Goal: Task Accomplishment & Management: Manage account settings

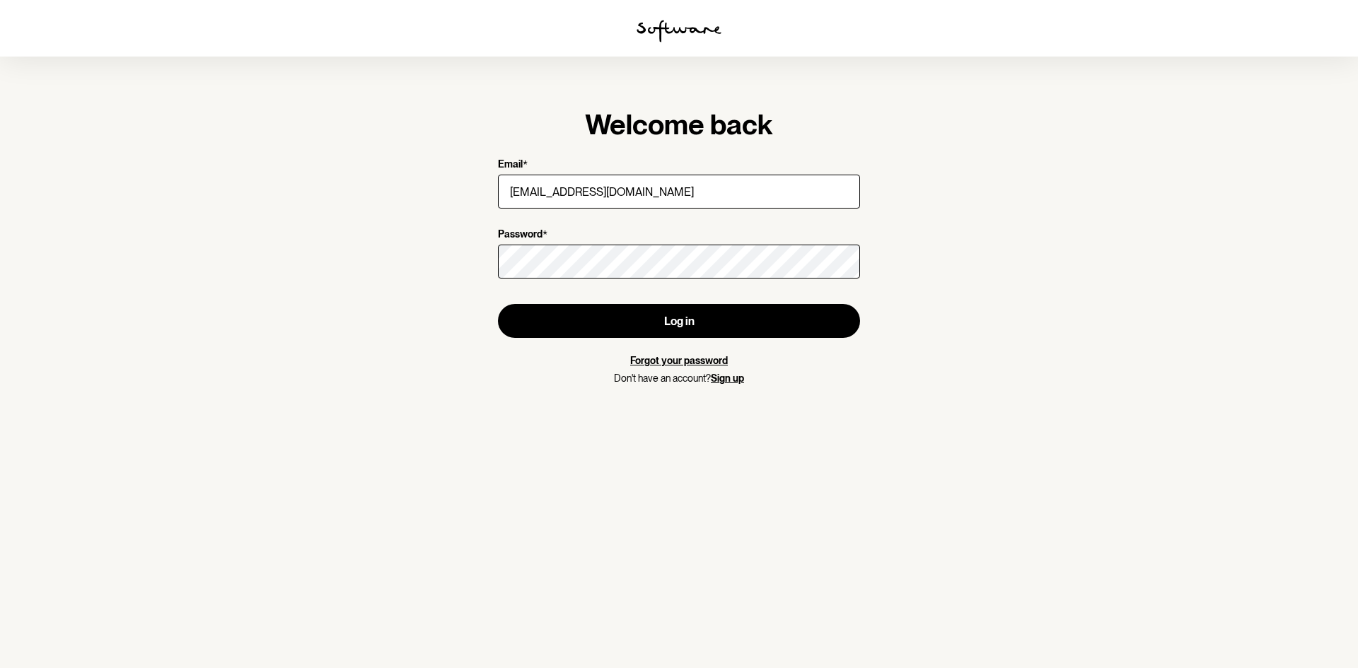
type input "[EMAIL_ADDRESS][DOMAIN_NAME]"
click at [662, 356] on link "Forgot your password" at bounding box center [679, 360] width 98 height 11
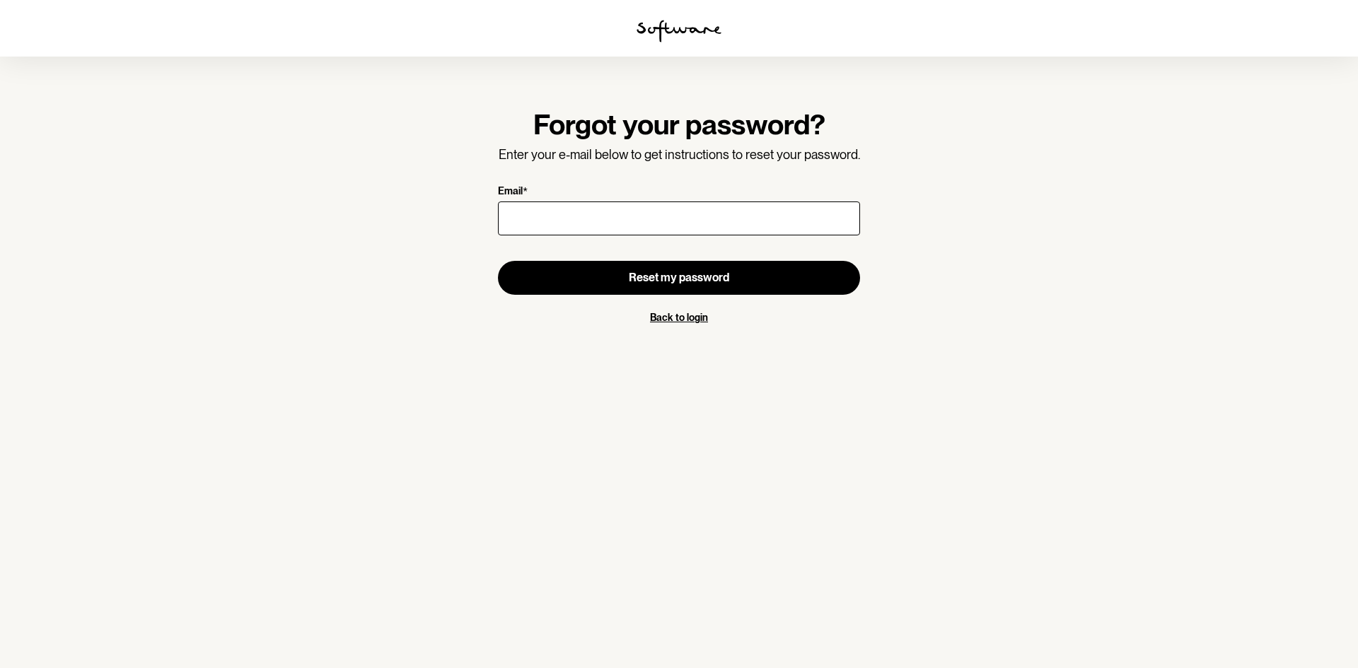
click at [552, 212] on input "Email *" at bounding box center [679, 219] width 362 height 34
type input "[EMAIL_ADDRESS][DOMAIN_NAME]"
click at [498, 261] on button "Reset my password" at bounding box center [679, 278] width 362 height 34
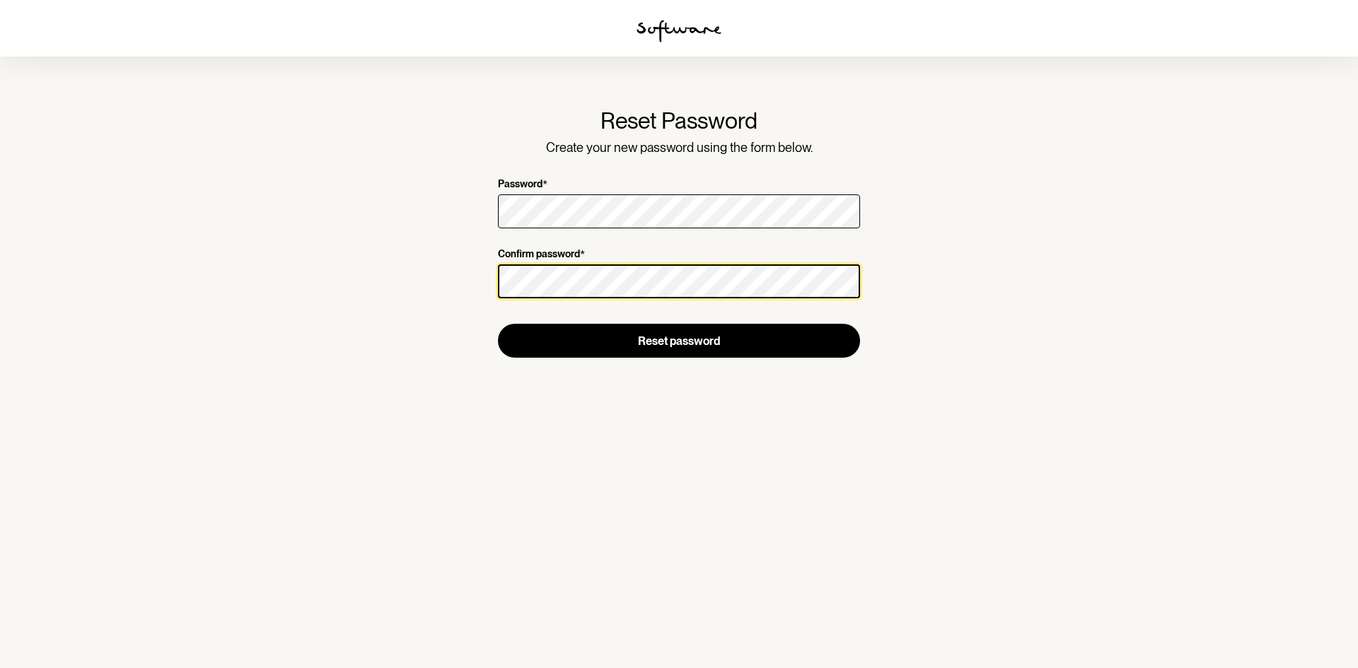
click at [498, 324] on button "Reset password" at bounding box center [679, 341] width 362 height 34
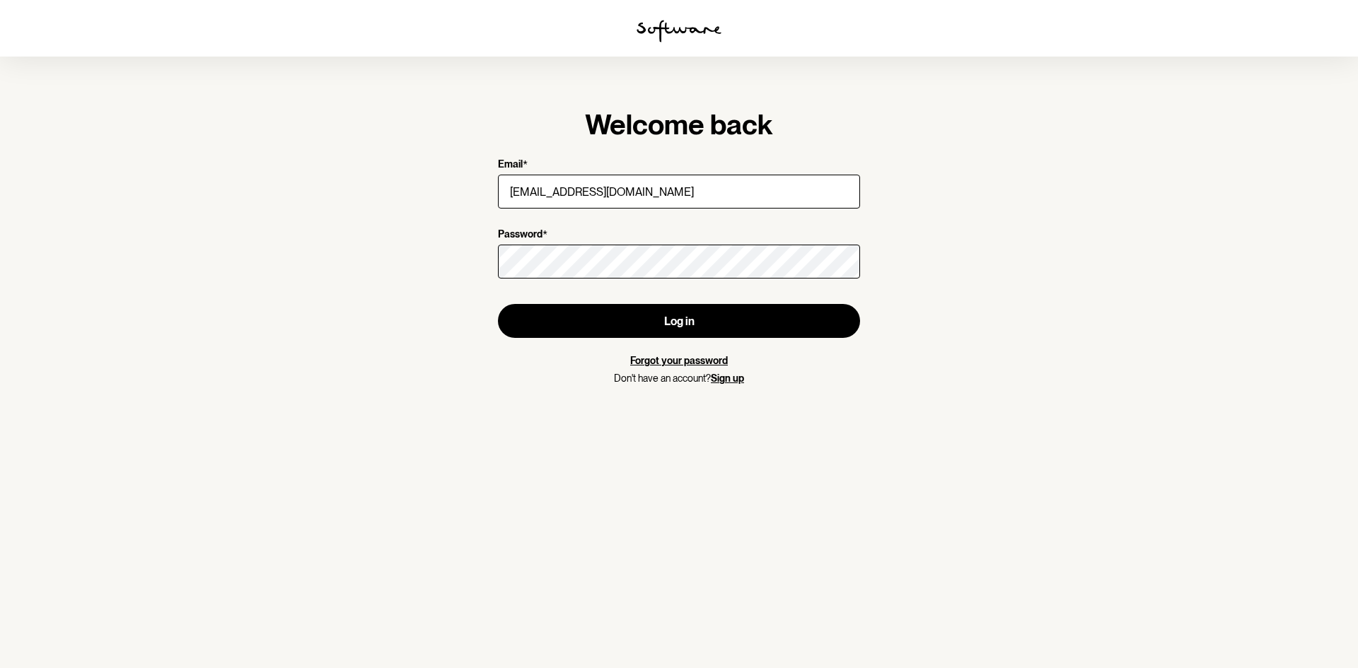
type input "[EMAIL_ADDRESS][DOMAIN_NAME]"
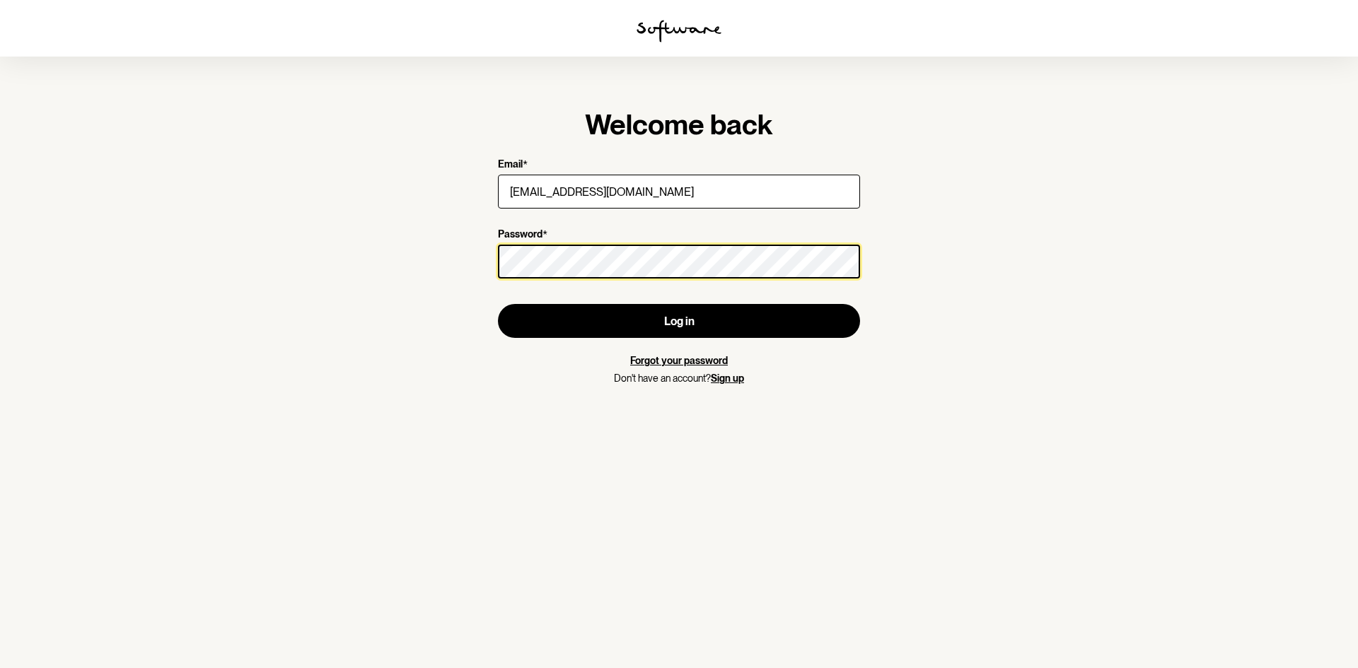
click at [498, 304] on button "Log in" at bounding box center [679, 321] width 362 height 34
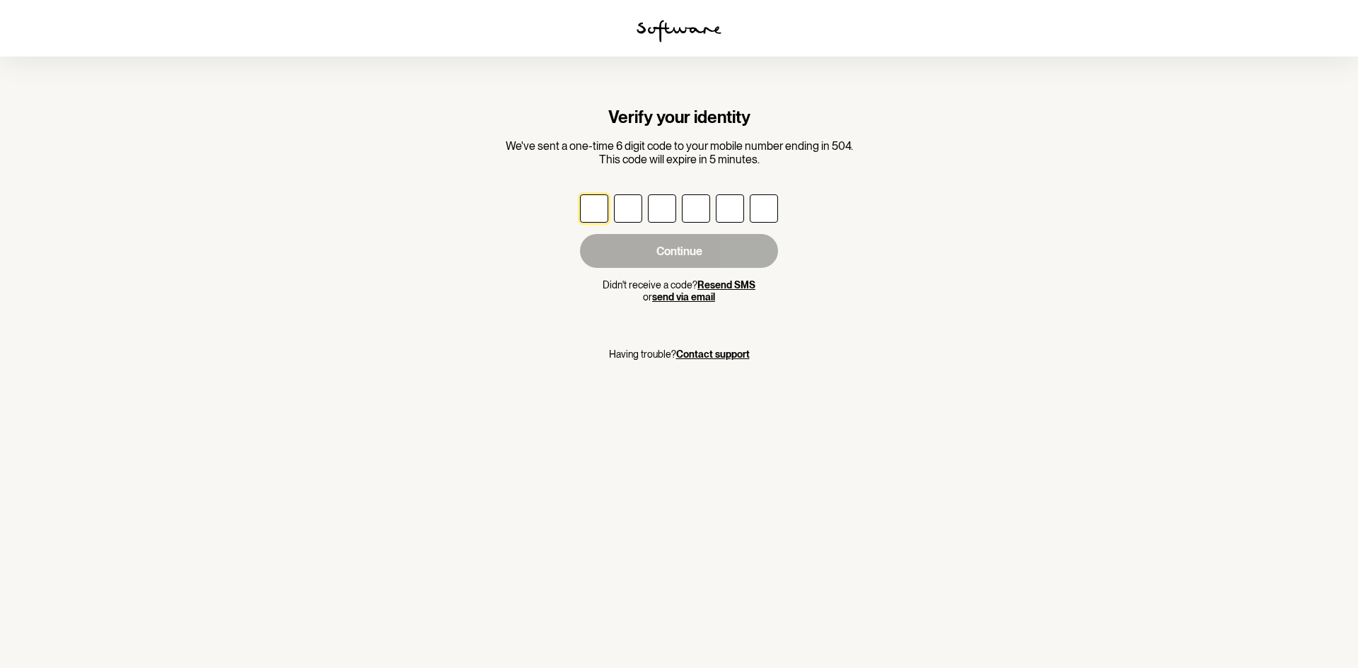
type input "5"
type input "2"
type input "9"
type input "8"
type input "0"
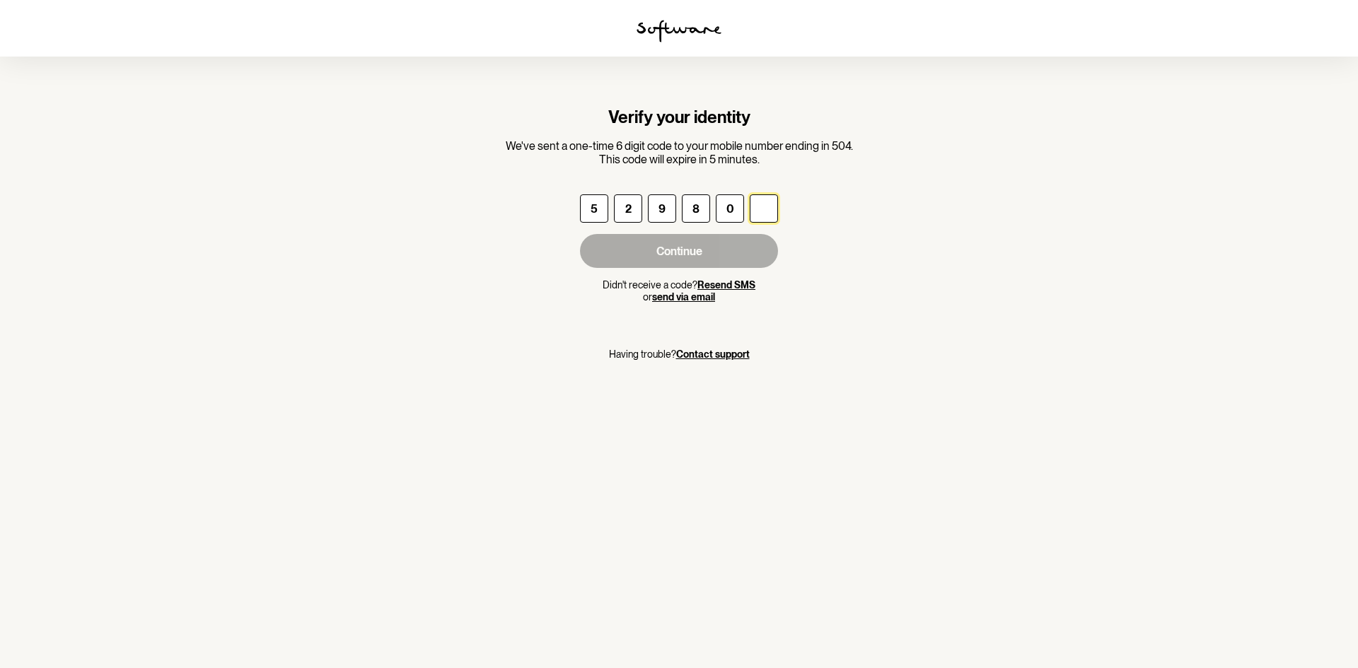
type input "7"
